Goal: Transaction & Acquisition: Download file/media

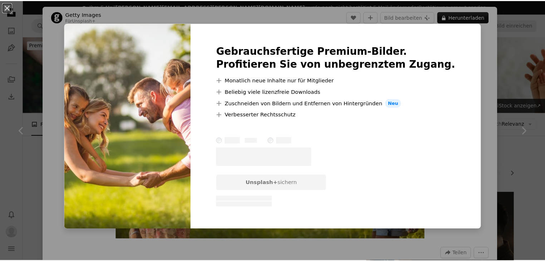
scroll to position [915, 0]
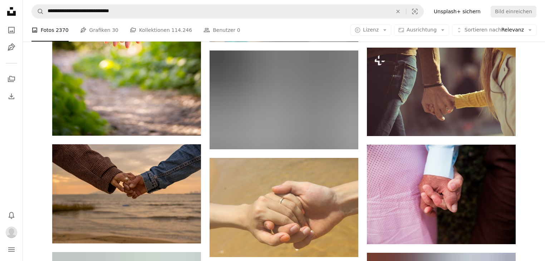
scroll to position [7319, 0]
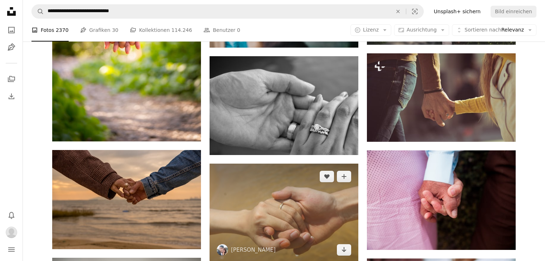
click at [271, 163] on img at bounding box center [283, 212] width 149 height 99
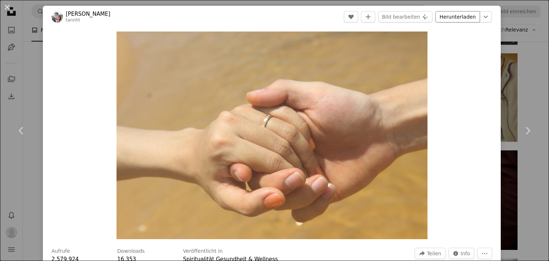
click at [459, 16] on link "Herunterladen" at bounding box center [457, 16] width 45 height 11
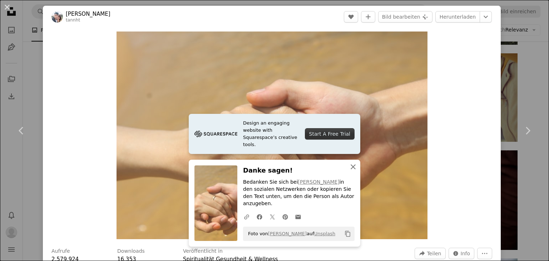
click at [354, 171] on icon "An X shape" at bounding box center [353, 166] width 9 height 9
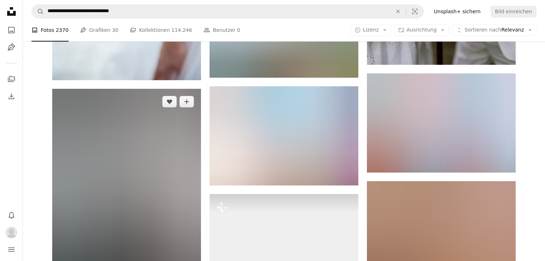
scroll to position [7748, 0]
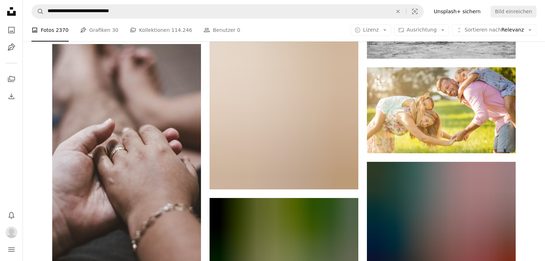
scroll to position [9006, 0]
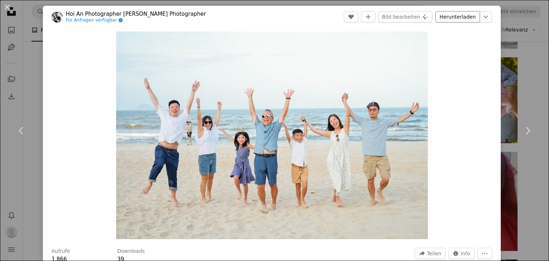
click at [446, 17] on link "Herunterladen" at bounding box center [457, 16] width 45 height 11
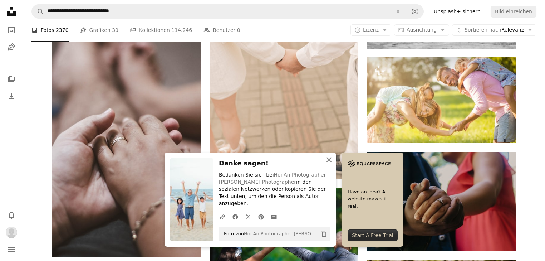
click at [331, 162] on icon "button" at bounding box center [328, 159] width 5 height 5
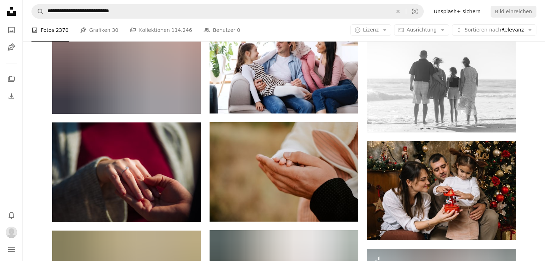
scroll to position [24532, 0]
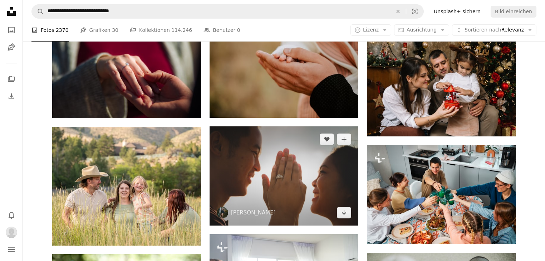
click at [288, 126] on img at bounding box center [283, 175] width 149 height 99
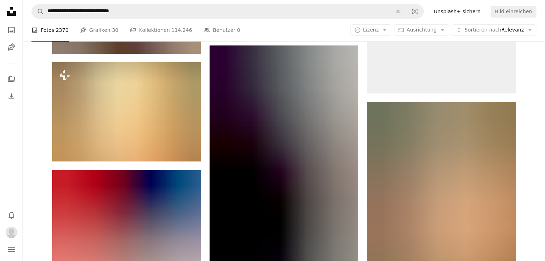
scroll to position [28420, 0]
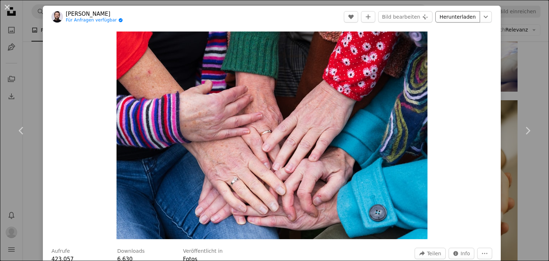
click at [452, 19] on link "Herunterladen" at bounding box center [457, 16] width 45 height 11
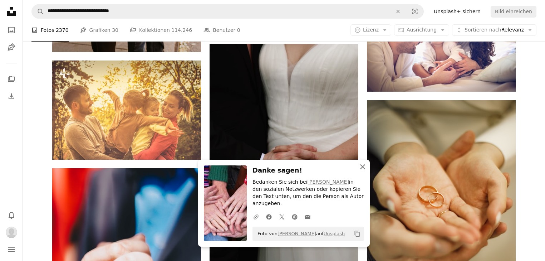
click at [360, 171] on icon "An X shape" at bounding box center [362, 166] width 9 height 9
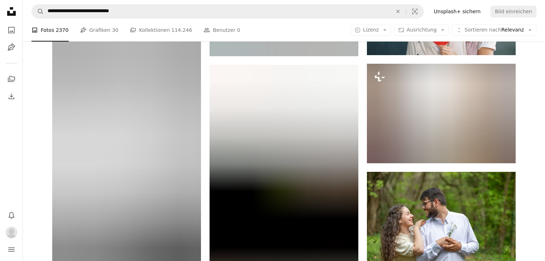
scroll to position [38999, 0]
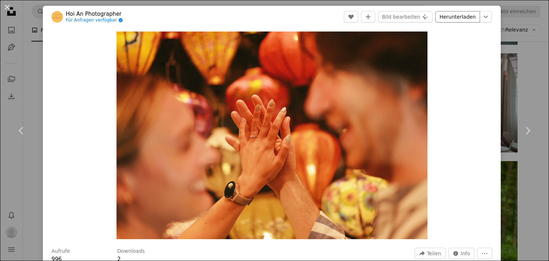
click at [460, 18] on link "Herunterladen" at bounding box center [457, 16] width 45 height 11
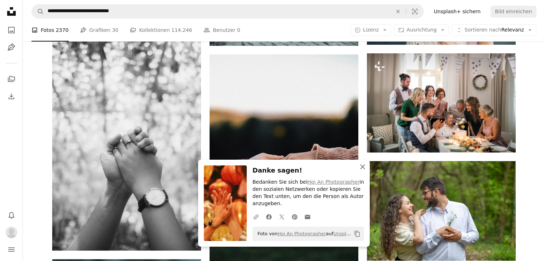
click at [362, 171] on icon "An X shape" at bounding box center [362, 166] width 9 height 9
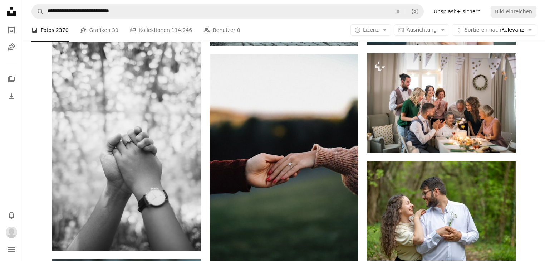
click at [333, 173] on icon "An X shape" at bounding box center [329, 173] width 9 height 9
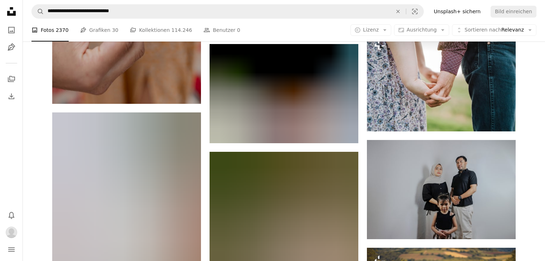
scroll to position [42058, 0]
